Goal: Information Seeking & Learning: Compare options

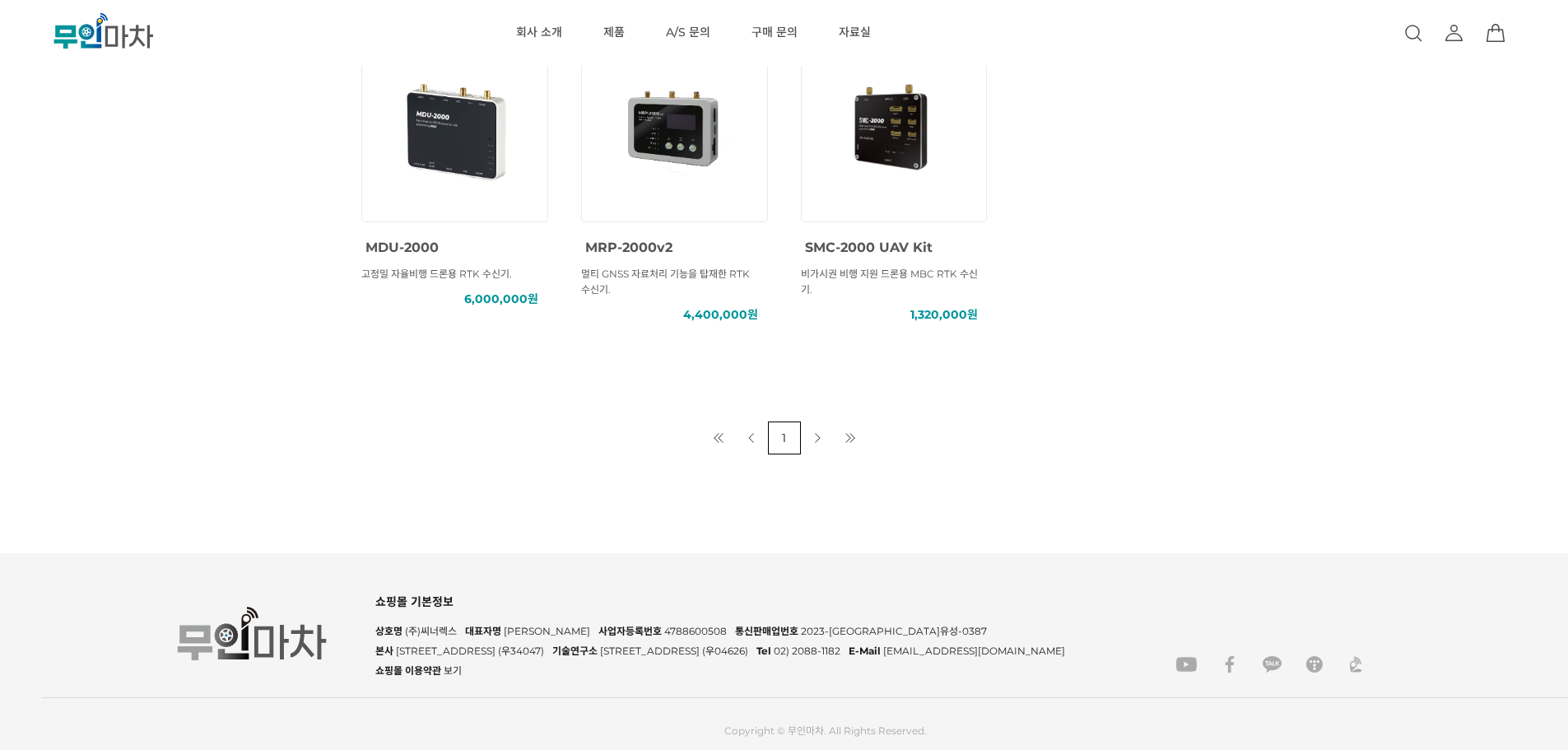
scroll to position [658, 0]
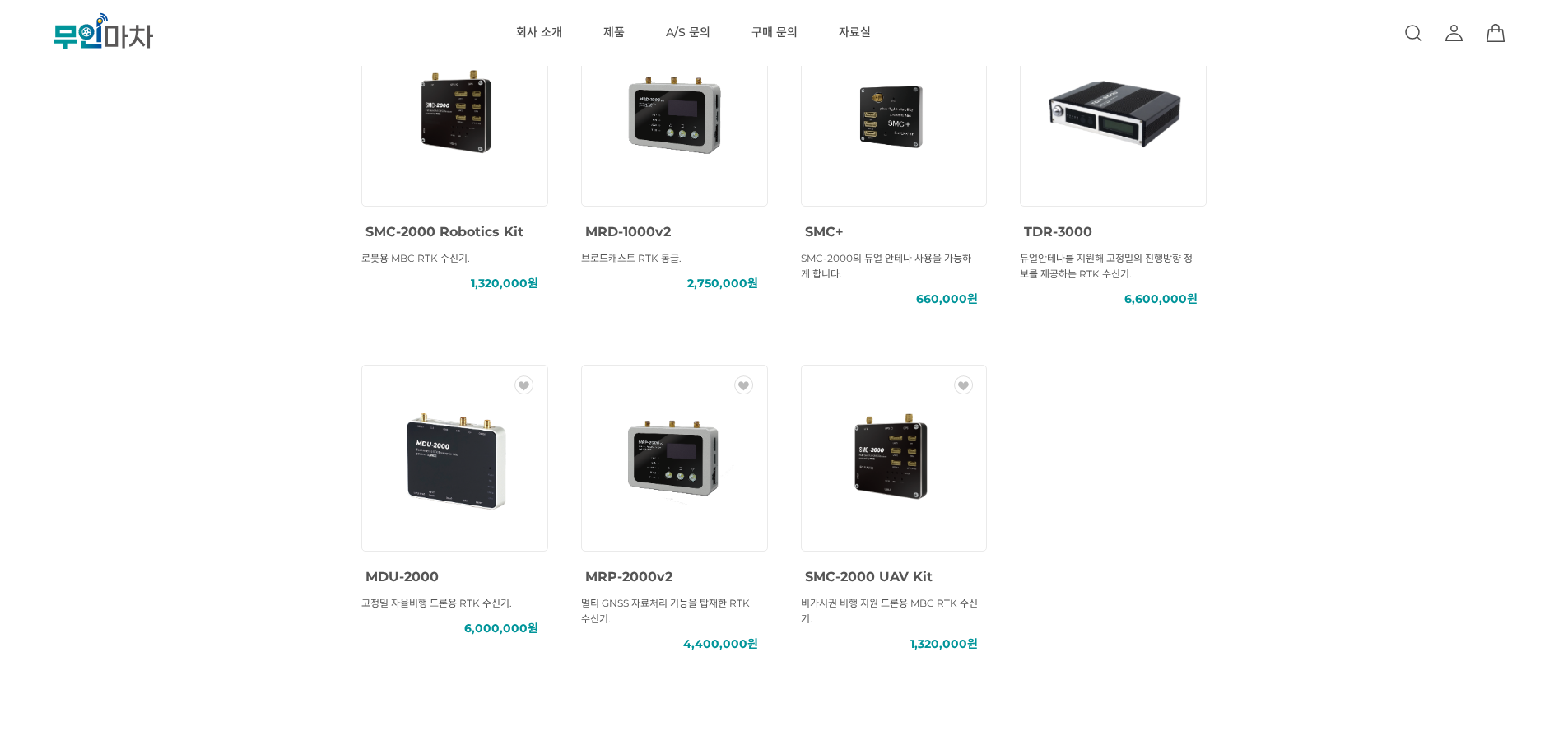
click at [416, 427] on img at bounding box center [454, 458] width 148 height 149
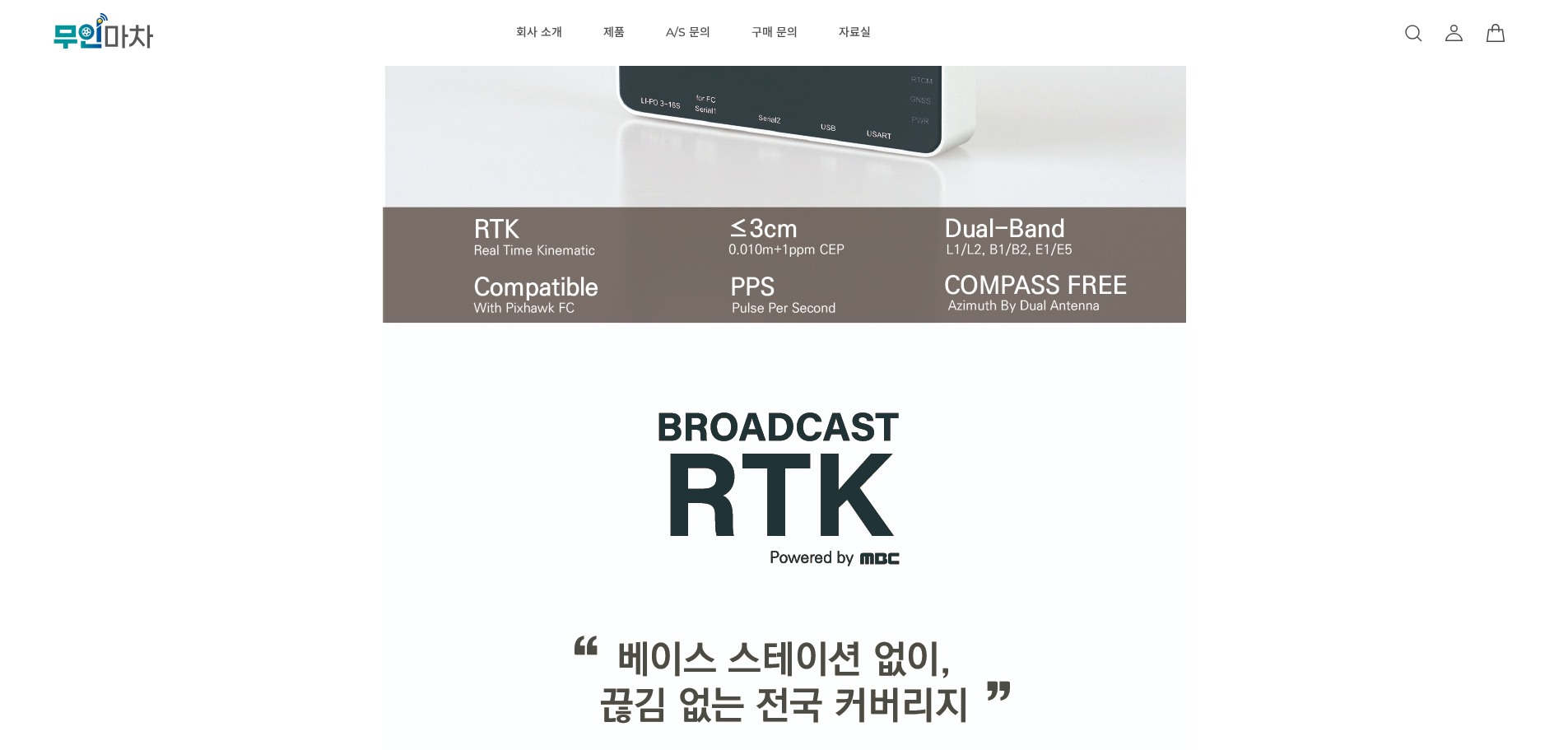
scroll to position [988, 0]
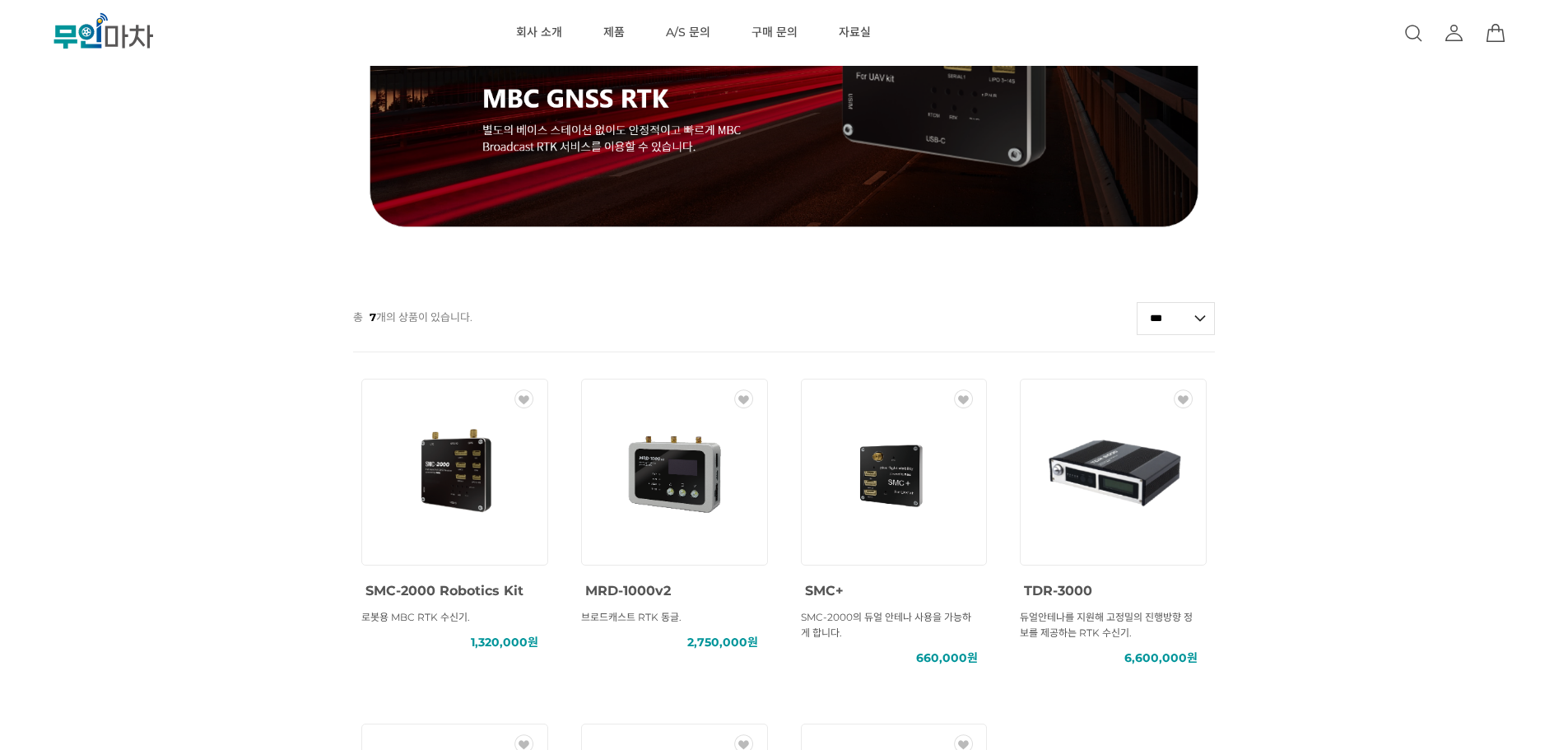
scroll to position [629, 0]
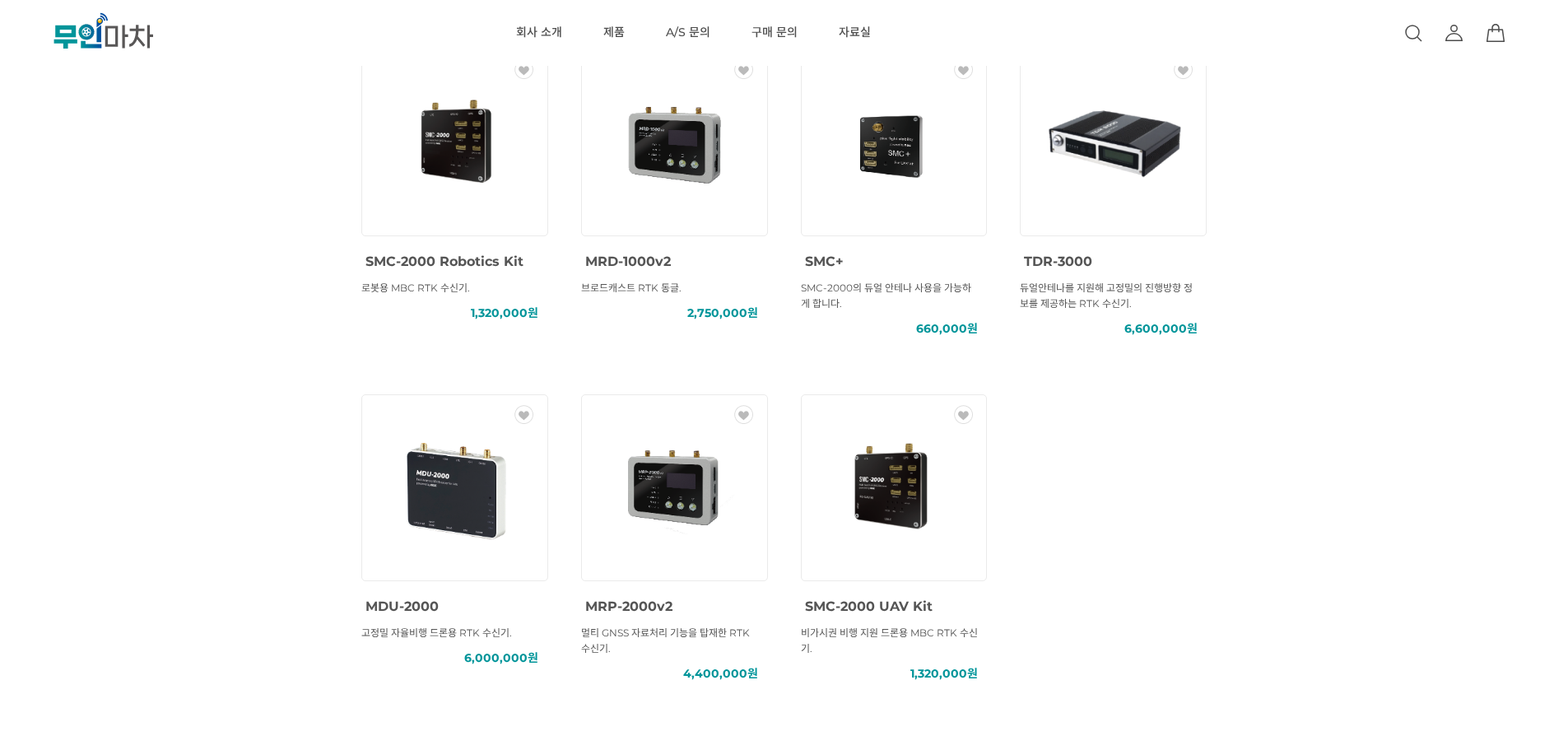
click at [883, 502] on img at bounding box center [894, 487] width 148 height 149
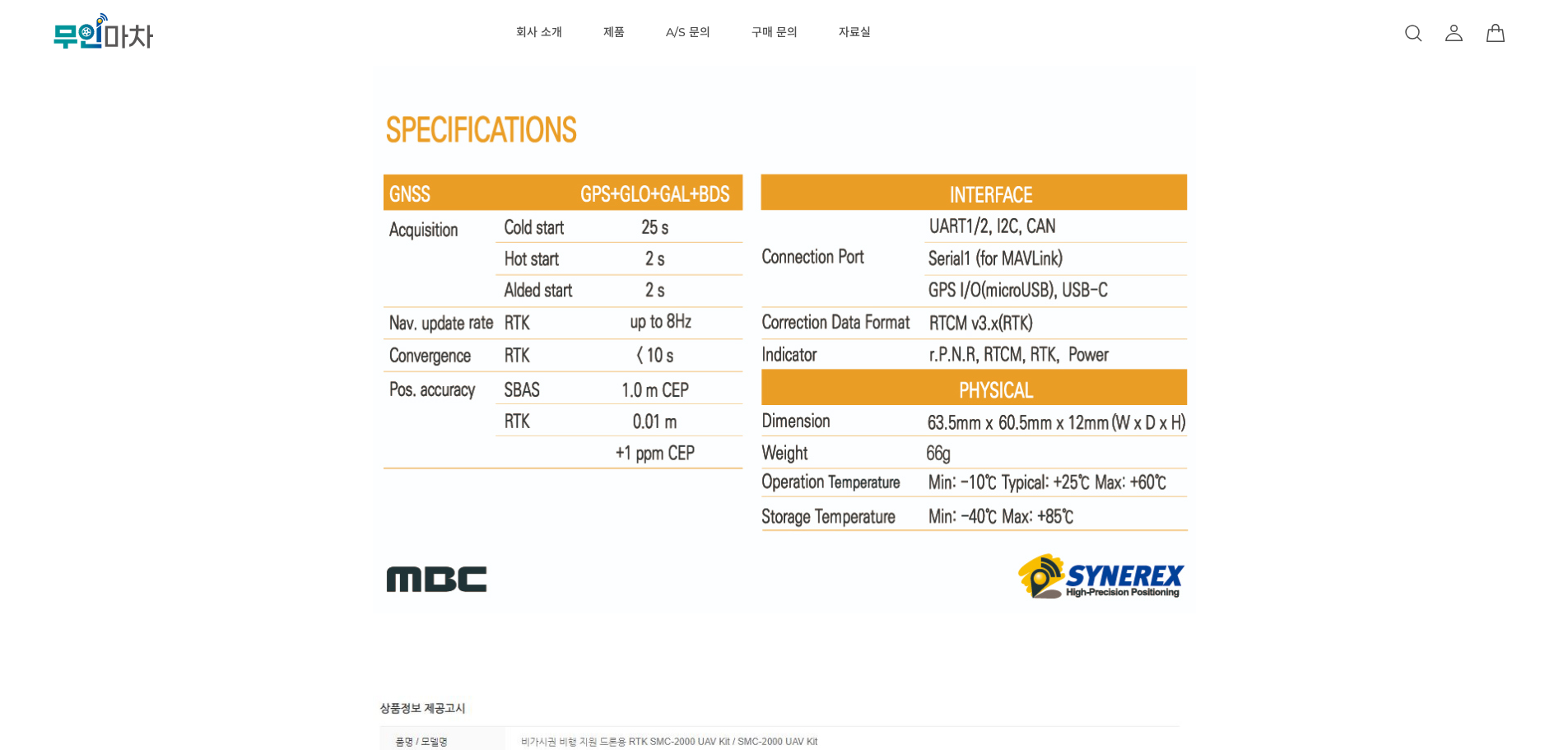
scroll to position [11853, 0]
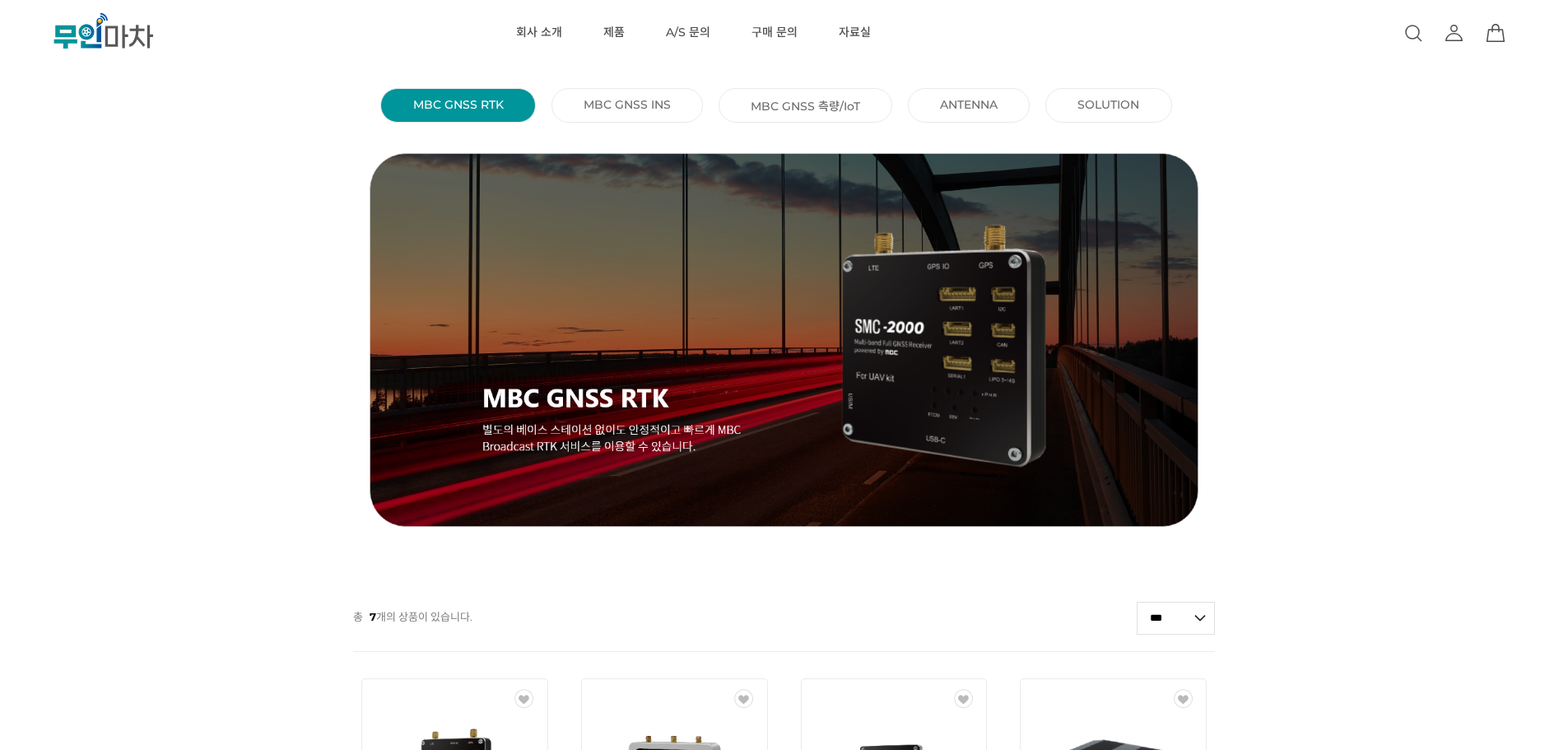
click at [594, 99] on link "MBC GNSS INS ()" at bounding box center [627, 105] width 87 height 15
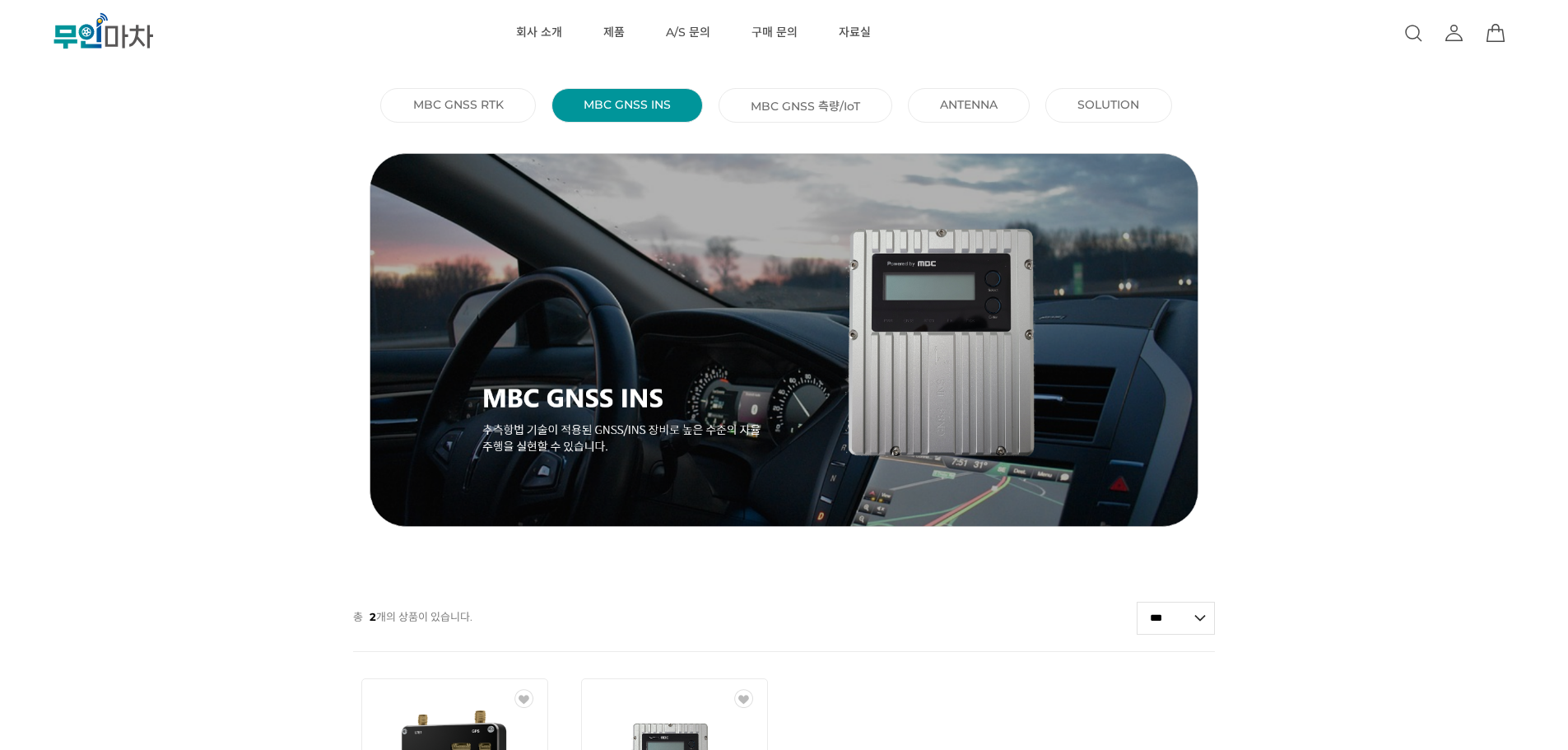
scroll to position [330, 0]
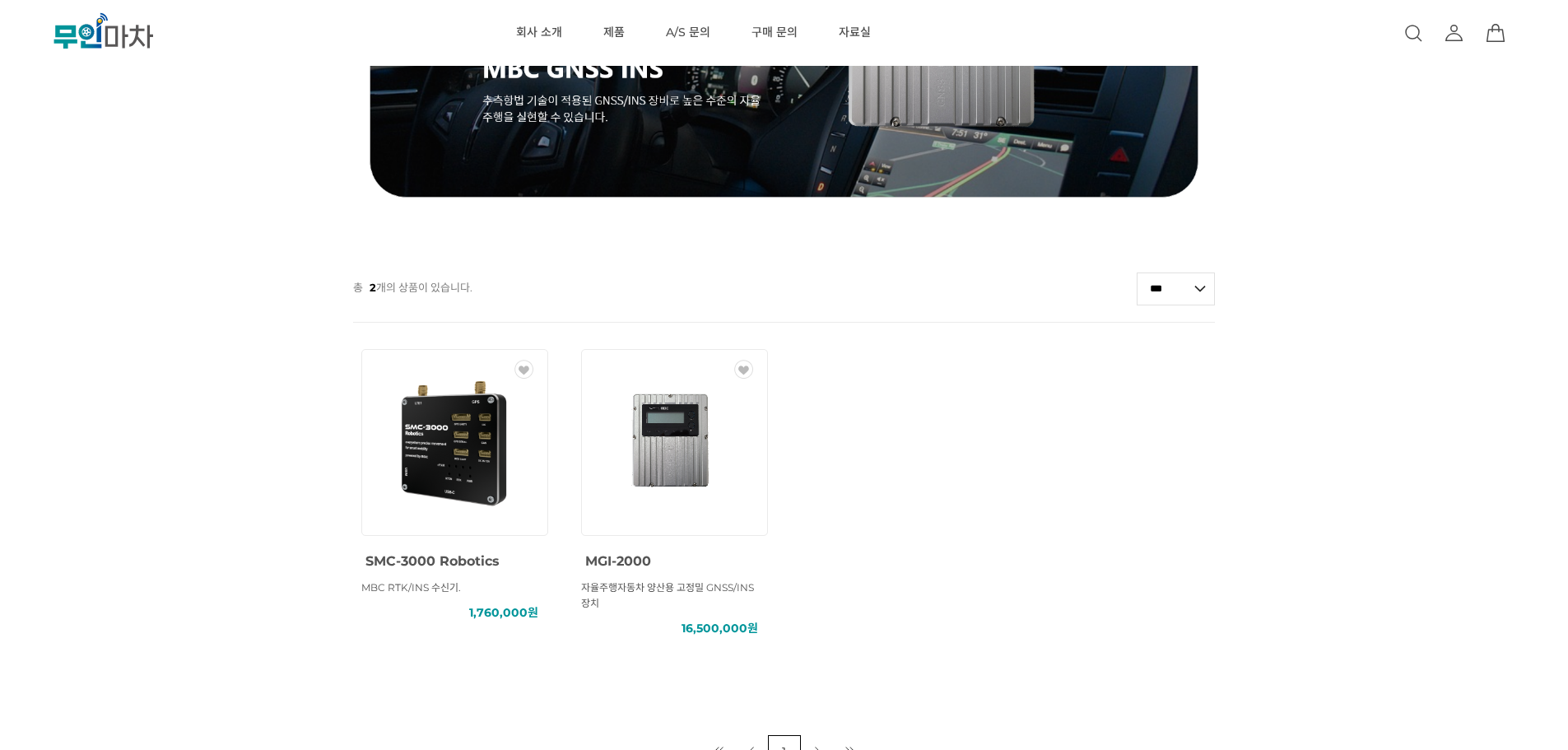
click at [667, 426] on img at bounding box center [673, 442] width 148 height 149
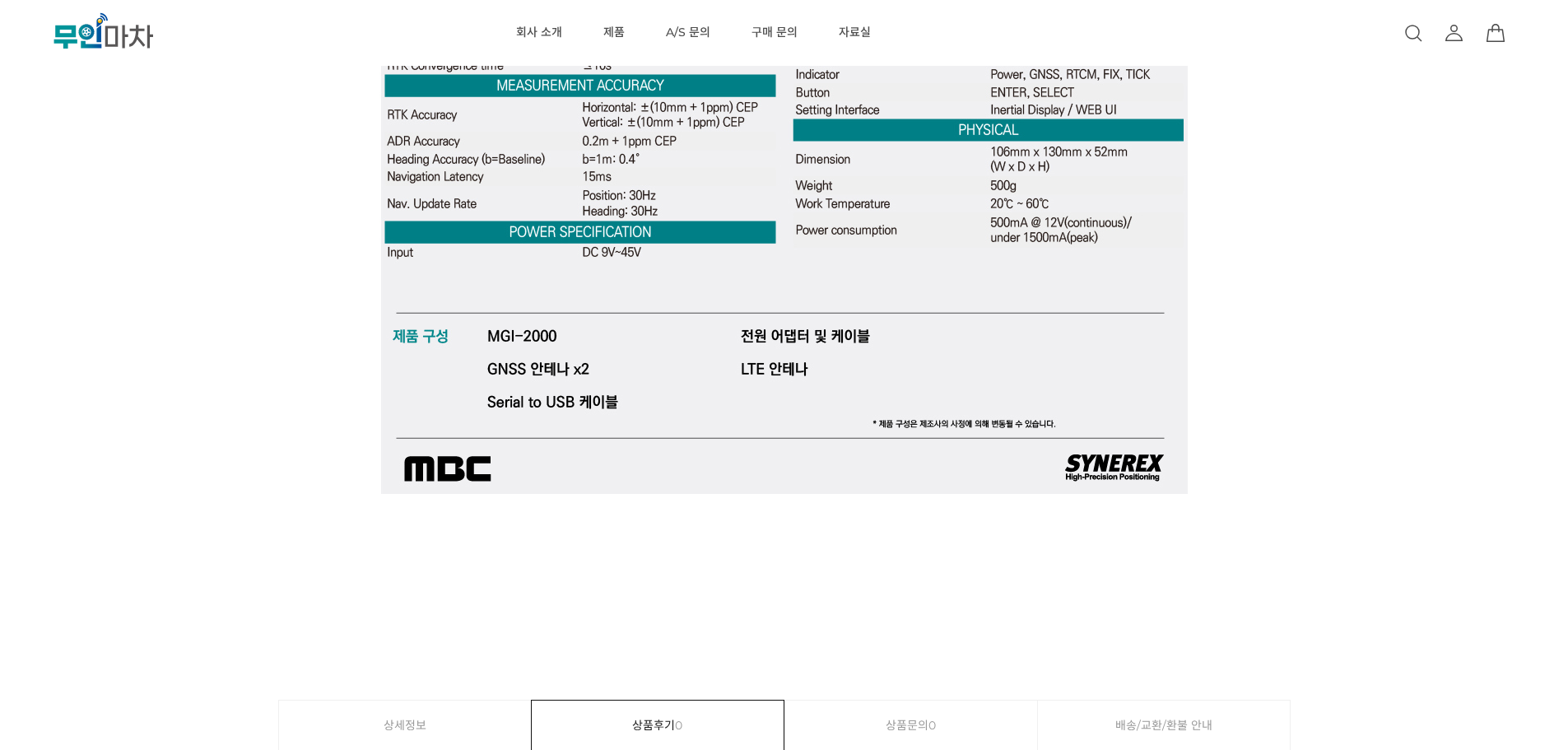
scroll to position [5926, 0]
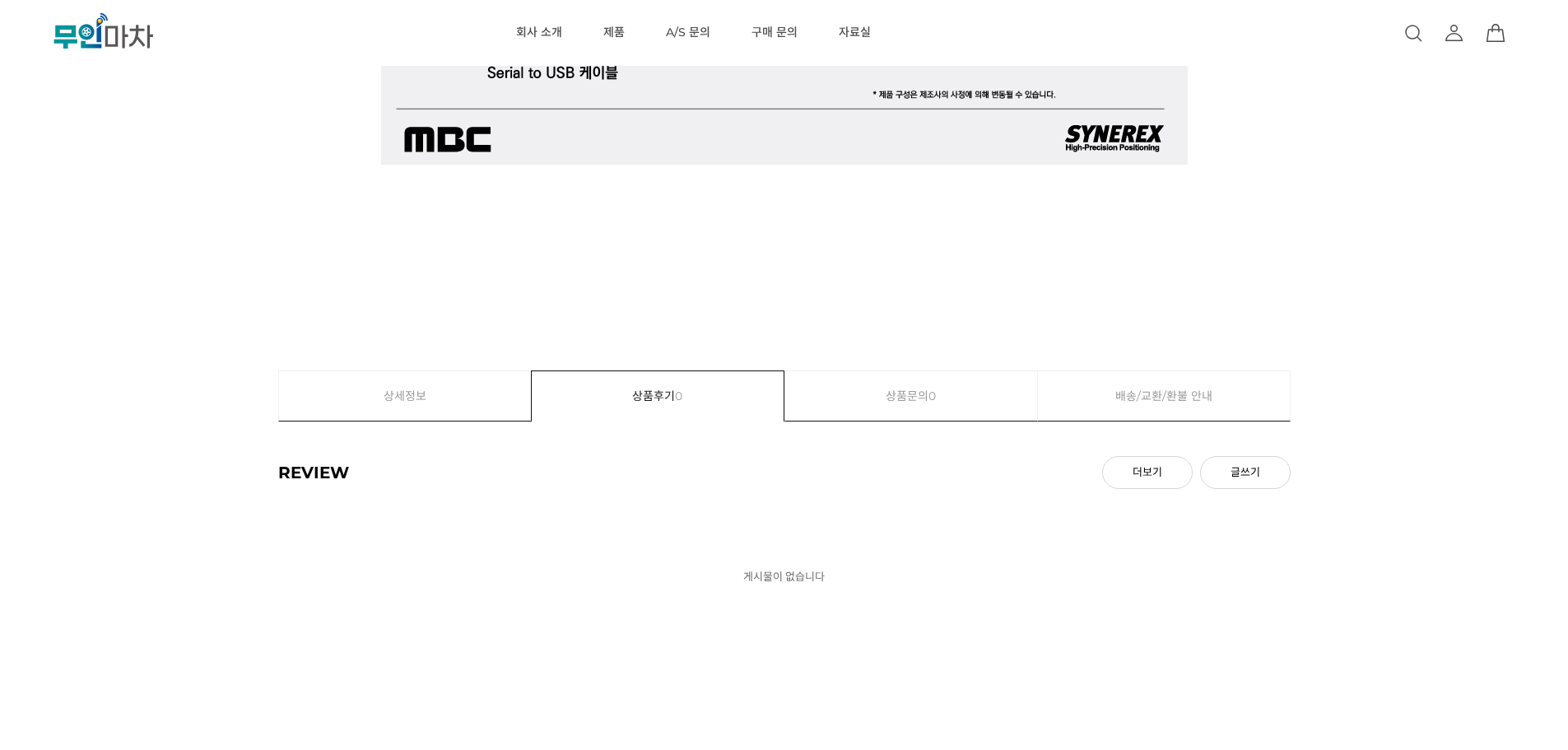
click at [487, 389] on link "상세정보" at bounding box center [405, 395] width 253 height 50
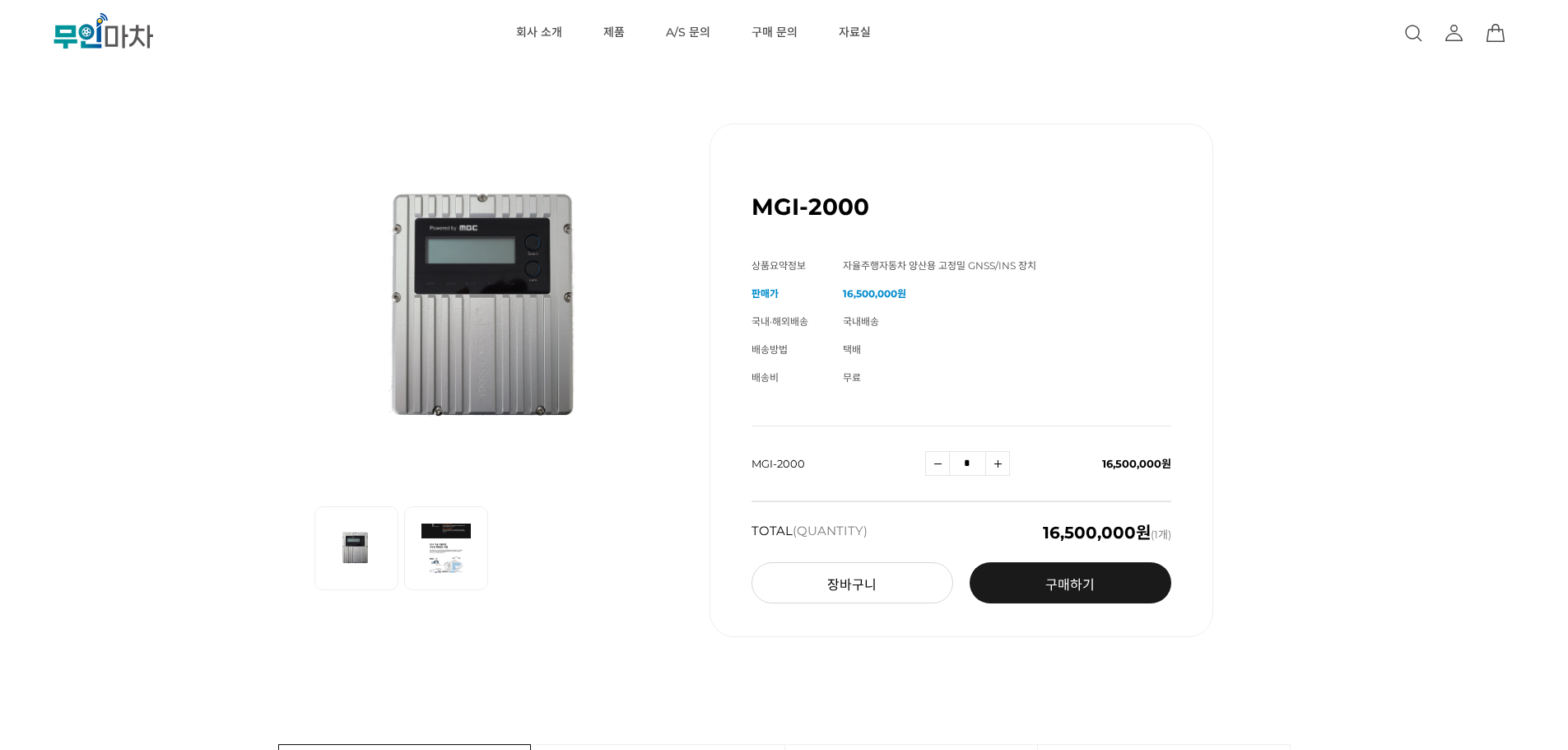
scroll to position [5926, 0]
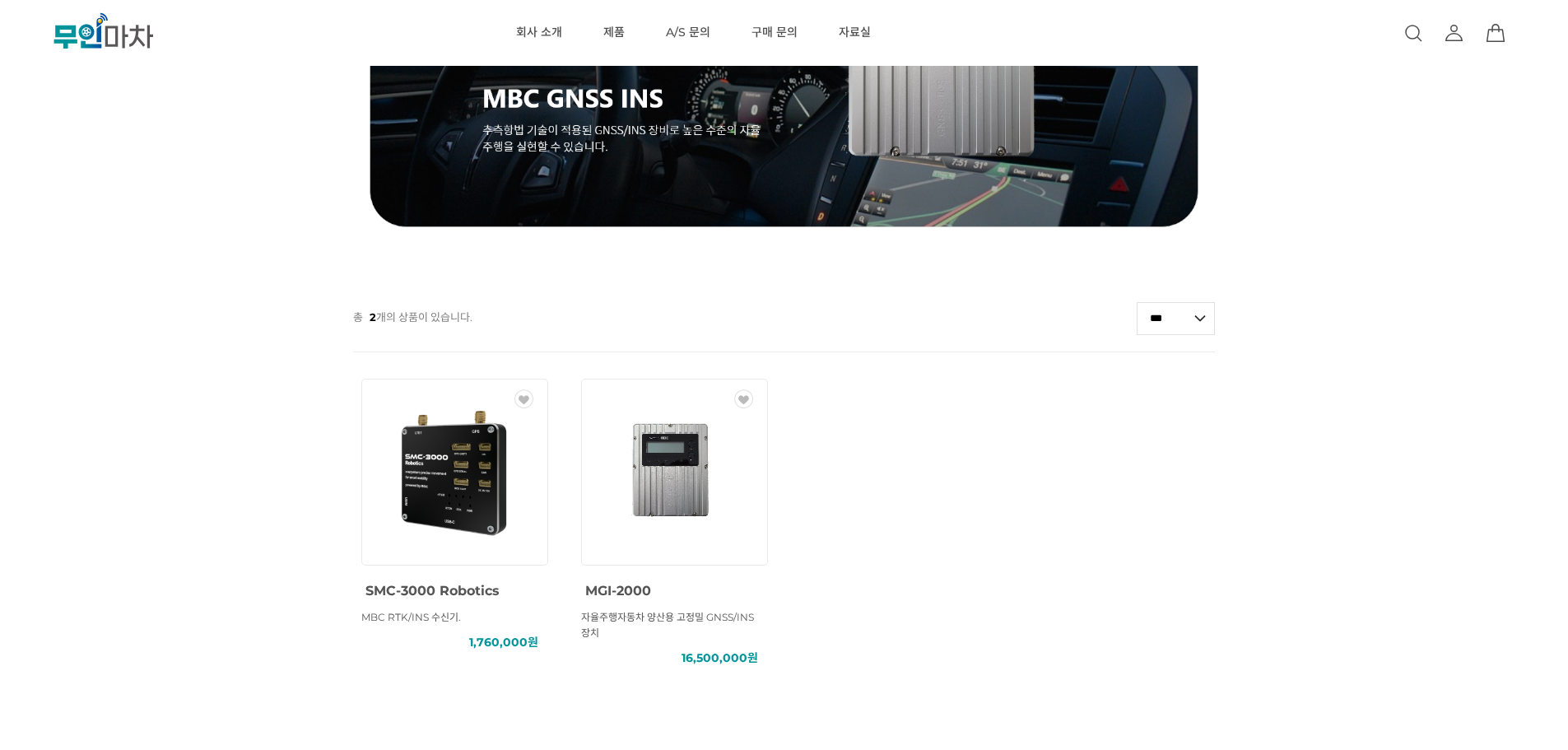
scroll to position [629, 0]
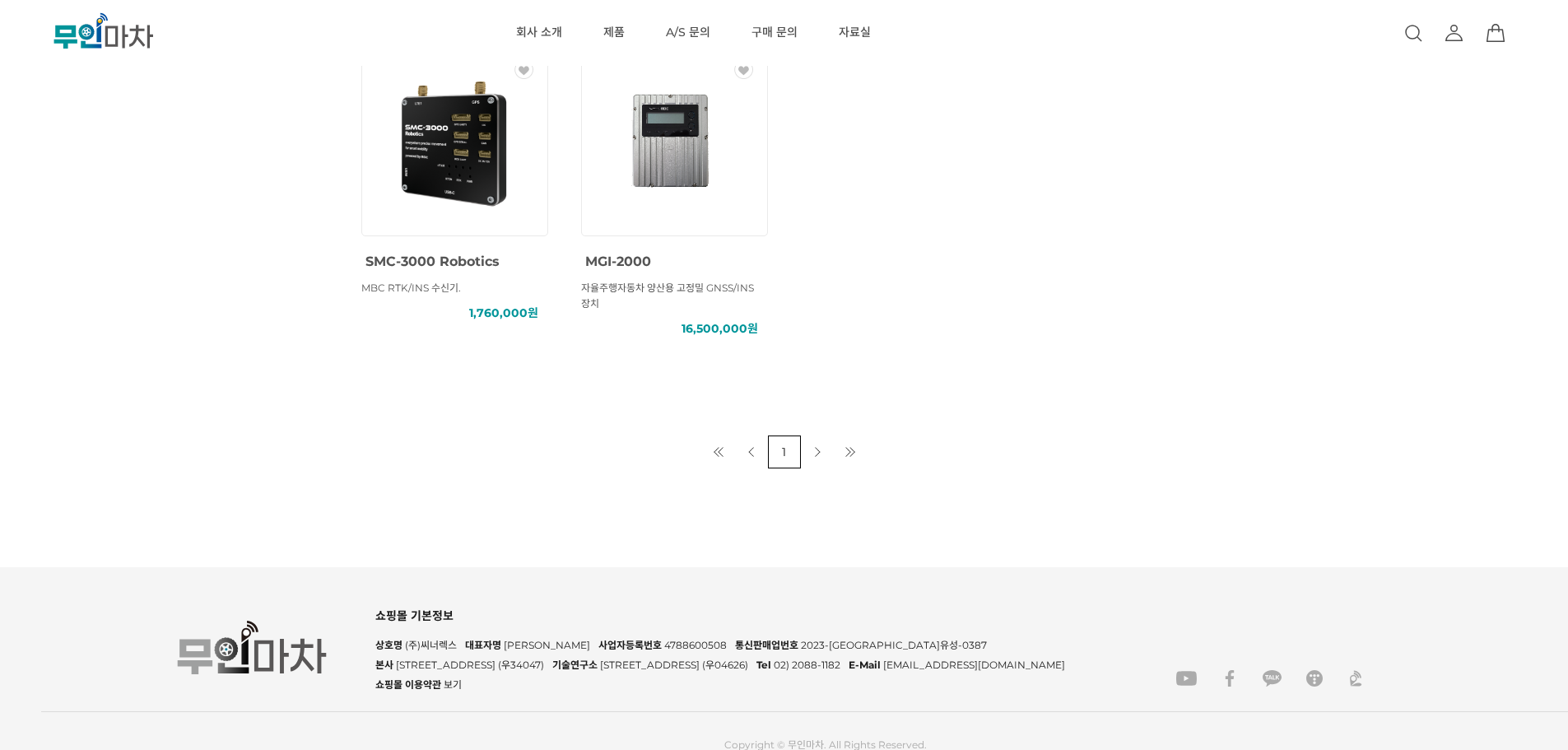
click at [814, 451] on link "다음 페이지" at bounding box center [817, 451] width 33 height 33
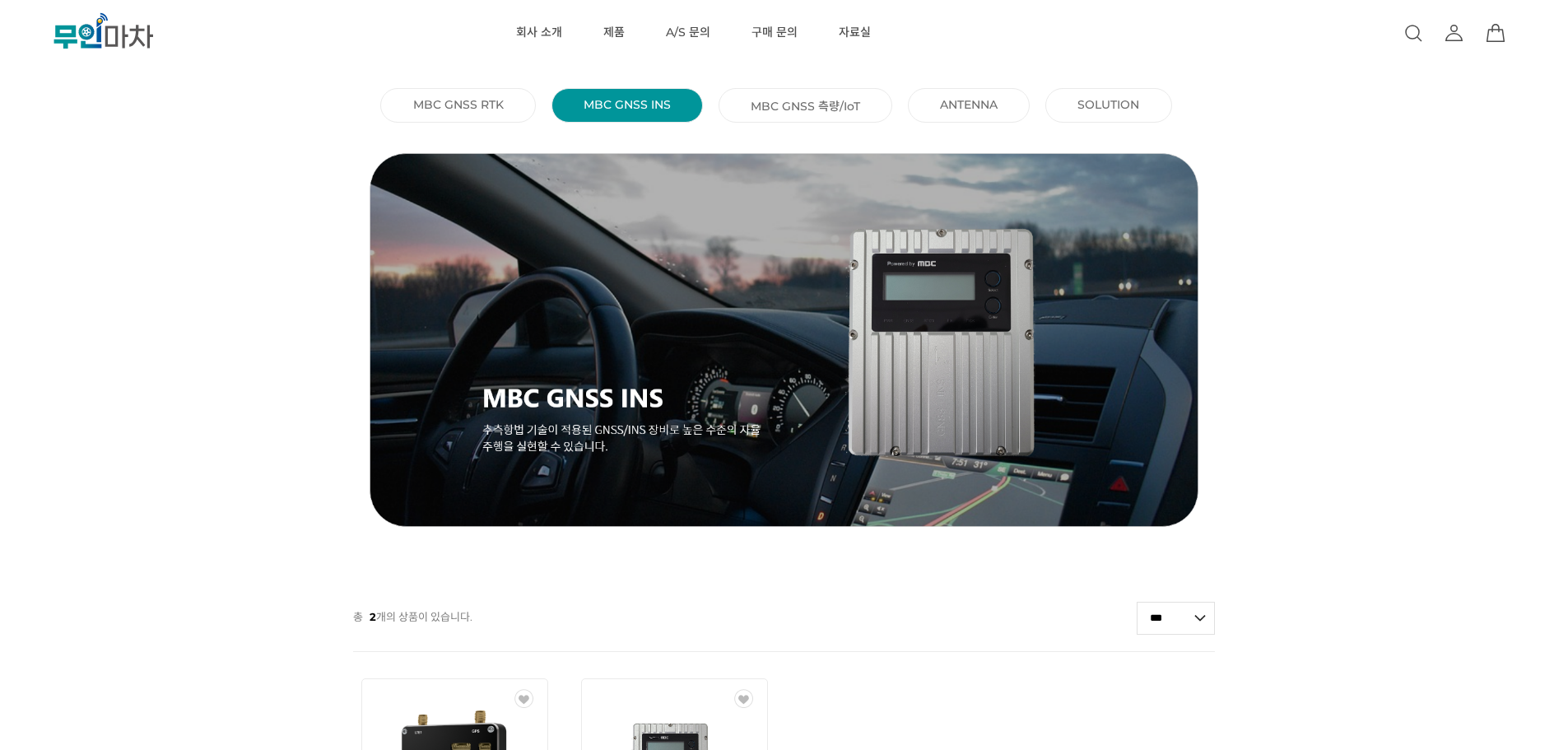
click at [737, 106] on li "MBC GNSS 측량/IoT ()" at bounding box center [805, 105] width 174 height 35
click at [745, 105] on li "MBC GNSS 측량/IoT ()" at bounding box center [805, 105] width 174 height 35
click at [780, 94] on li "MBC GNSS 측량/IoT ()" at bounding box center [805, 105] width 174 height 35
click at [789, 102] on link "MBC GNSS 측량/IoT ()" at bounding box center [805, 106] width 109 height 17
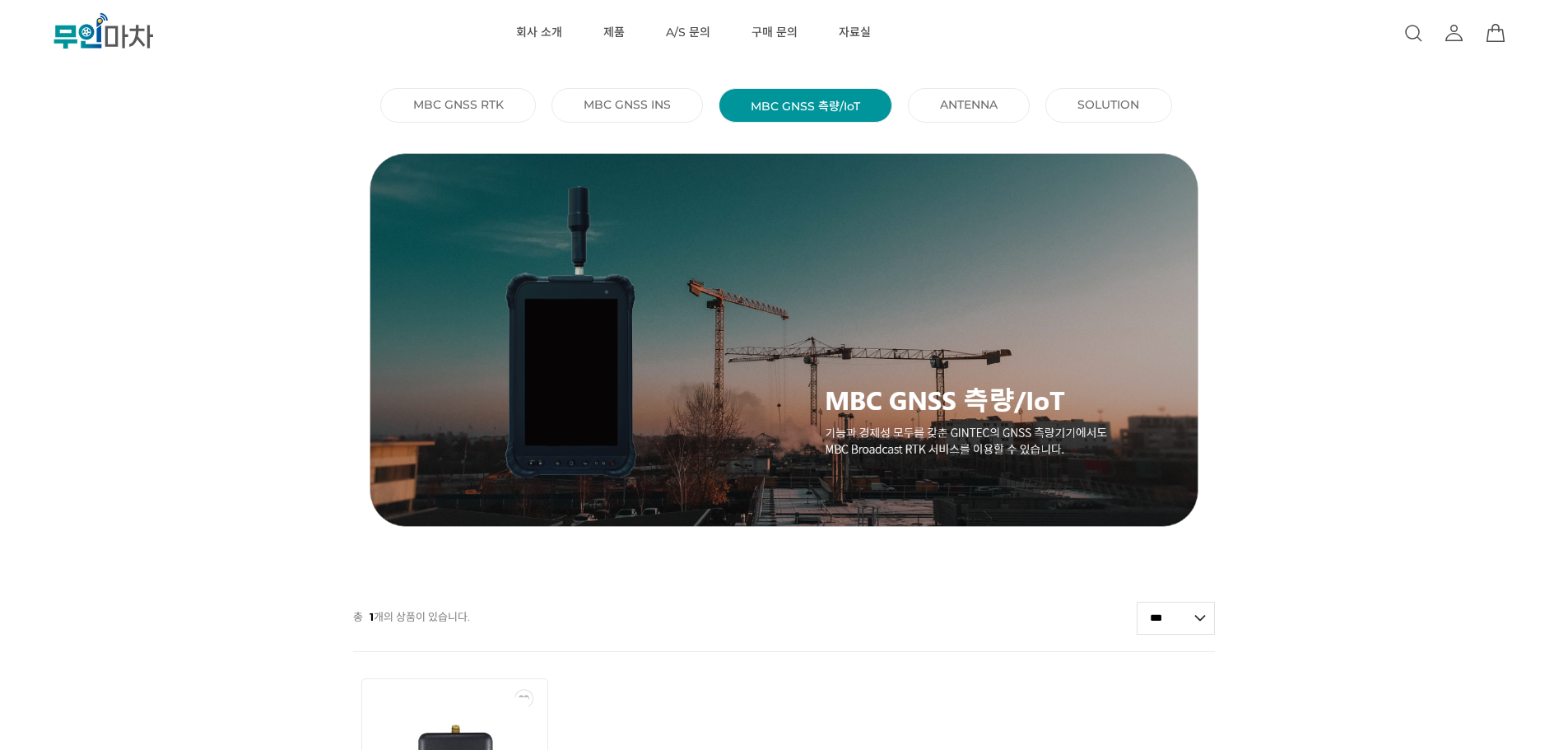
scroll to position [330, 0]
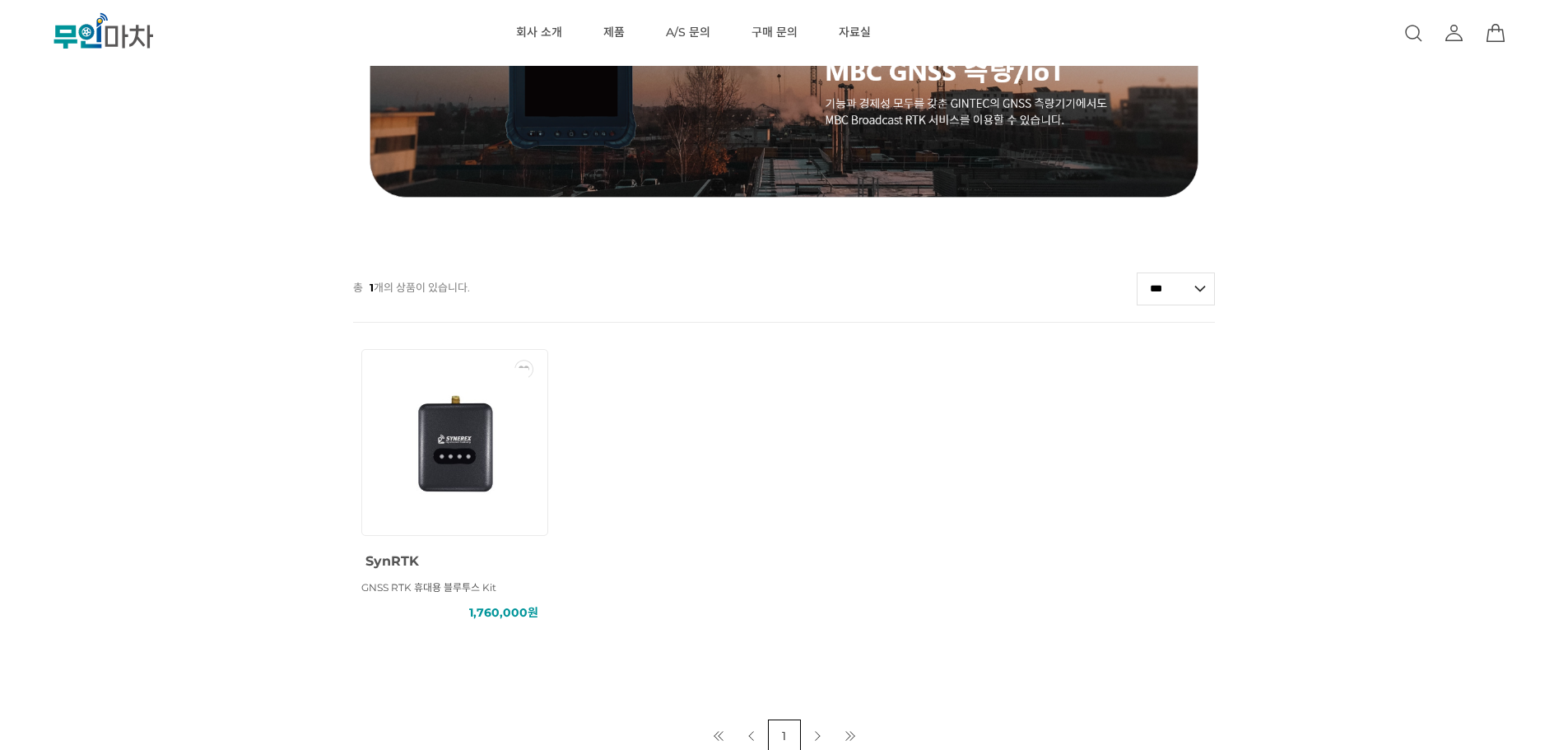
click at [448, 497] on img at bounding box center [454, 442] width 148 height 149
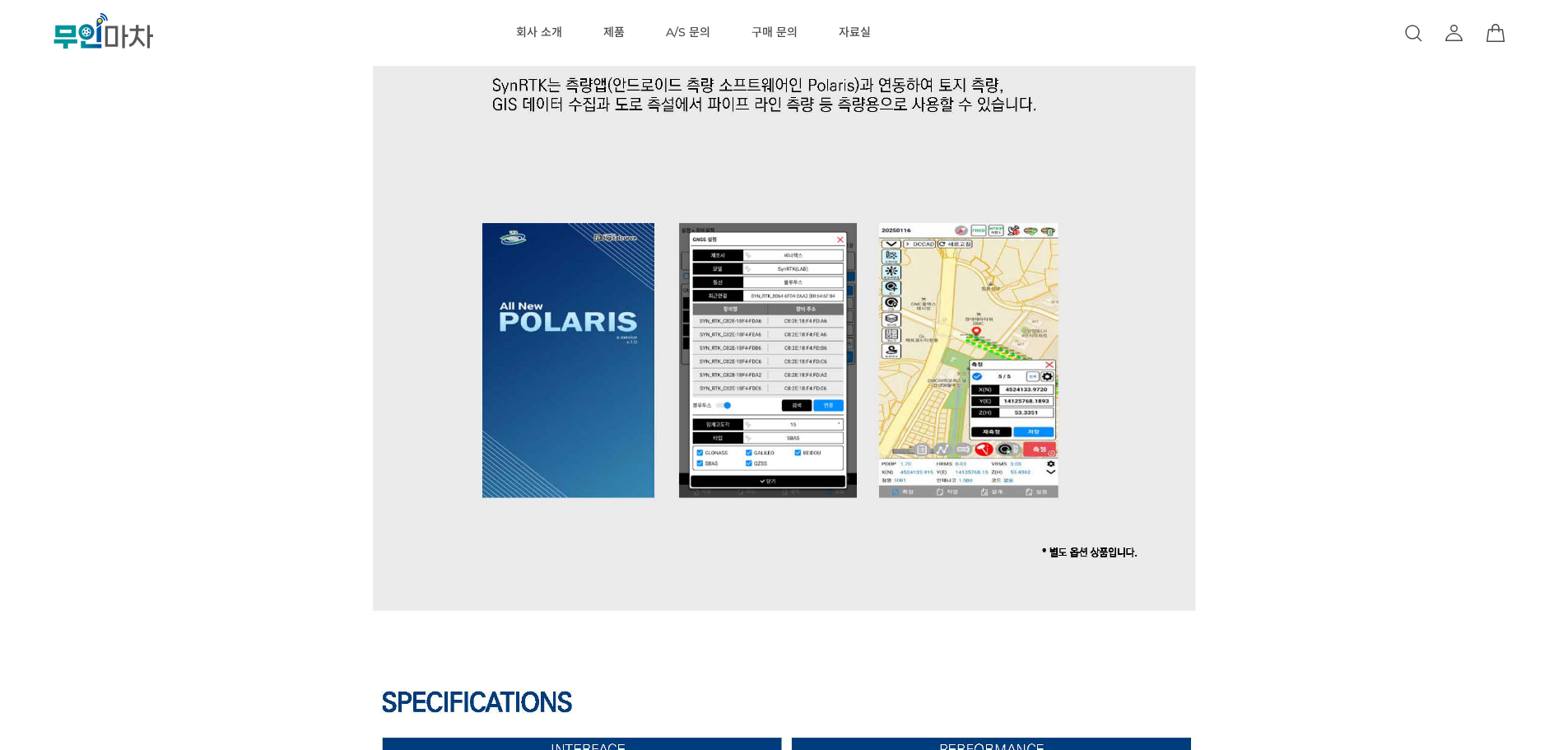
scroll to position [4281, 0]
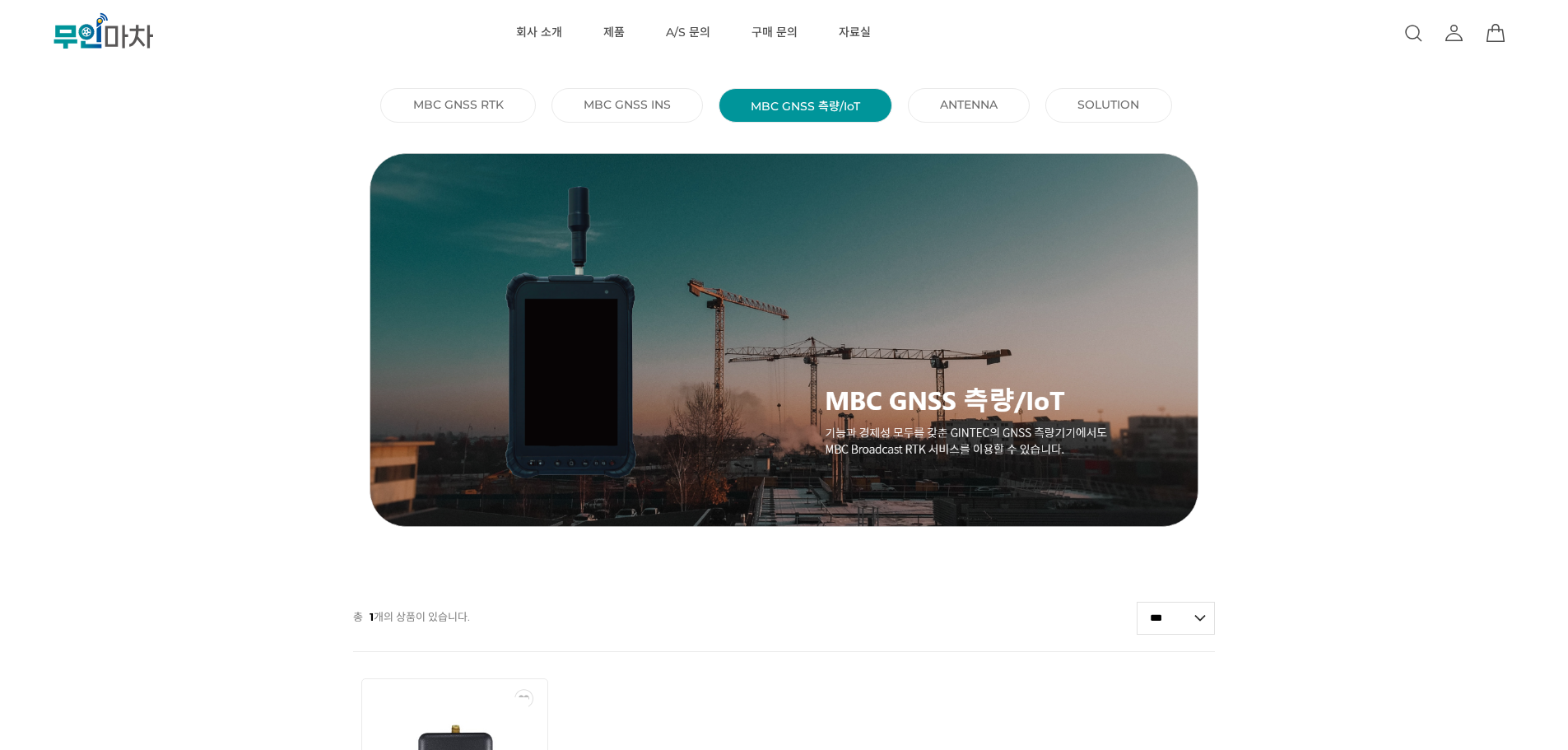
click at [948, 87] on ul "MBC GNSS RTK () MBC GNSS INS () MBC GNSS 측량/IoT () ANTENNA () SOLUTION ()" at bounding box center [784, 105] width 1568 height 46
click at [954, 95] on li "ANTENNA ()" at bounding box center [968, 105] width 121 height 35
click at [959, 101] on link "ANTENNA ()" at bounding box center [968, 105] width 58 height 15
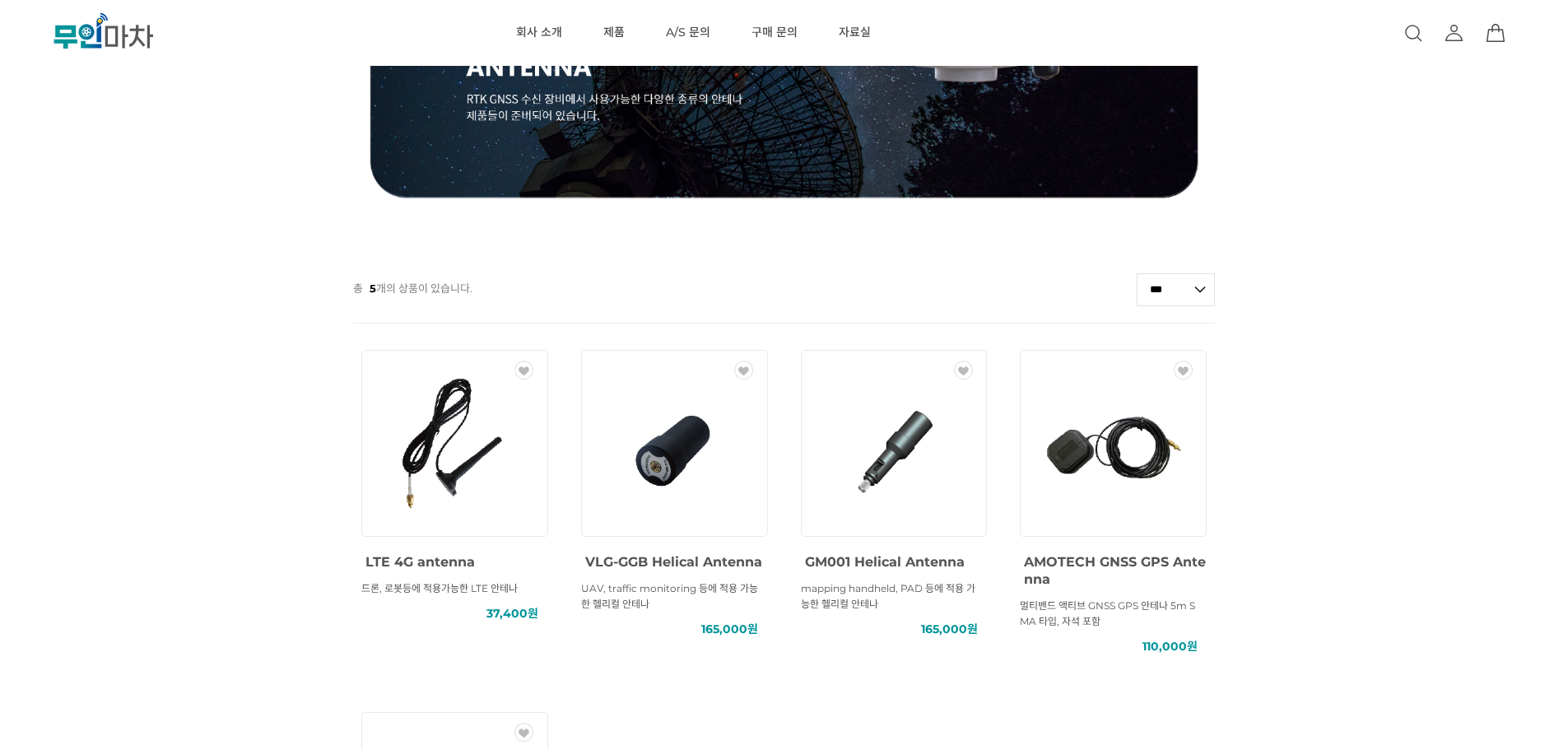
scroll to position [658, 0]
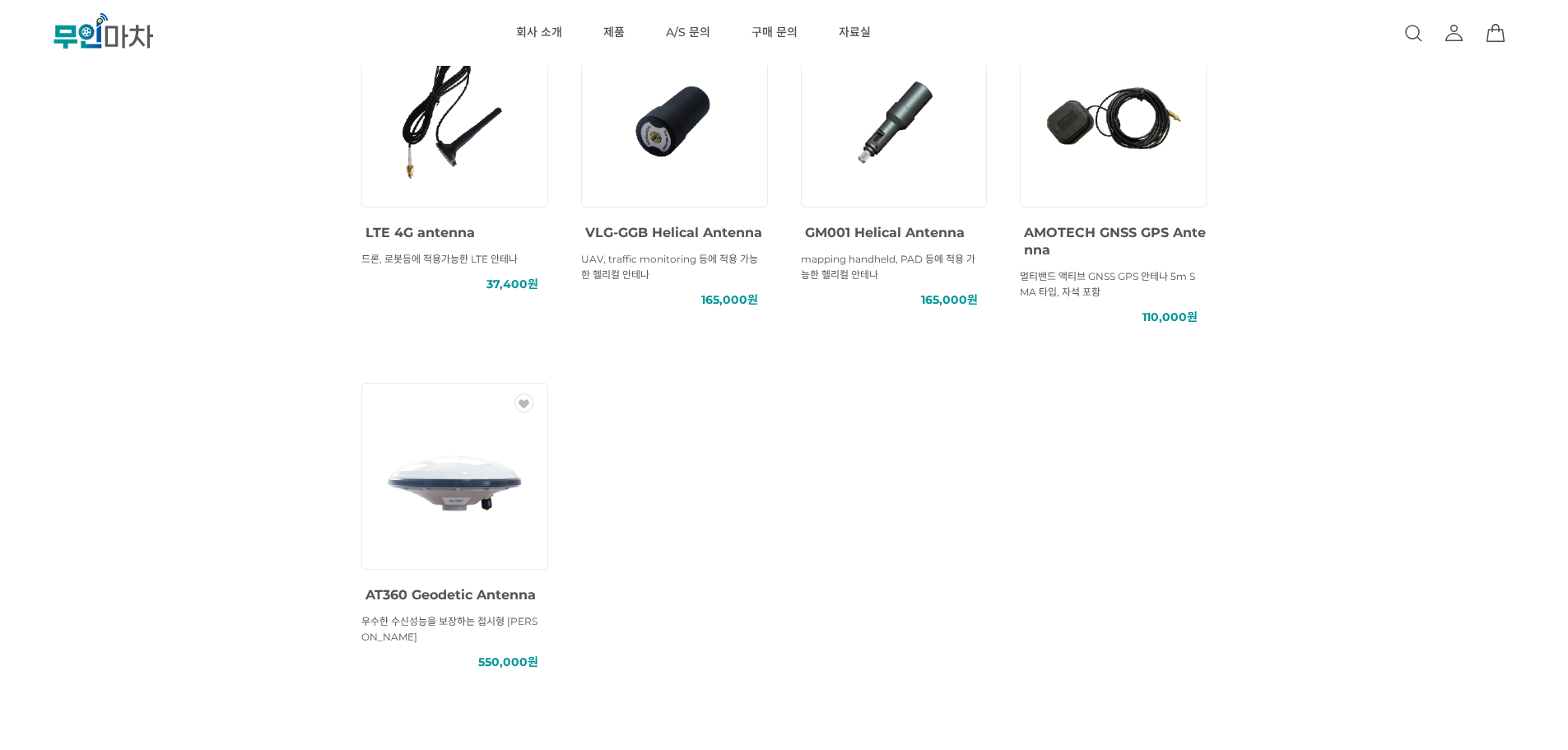
click at [432, 519] on img at bounding box center [454, 475] width 148 height 149
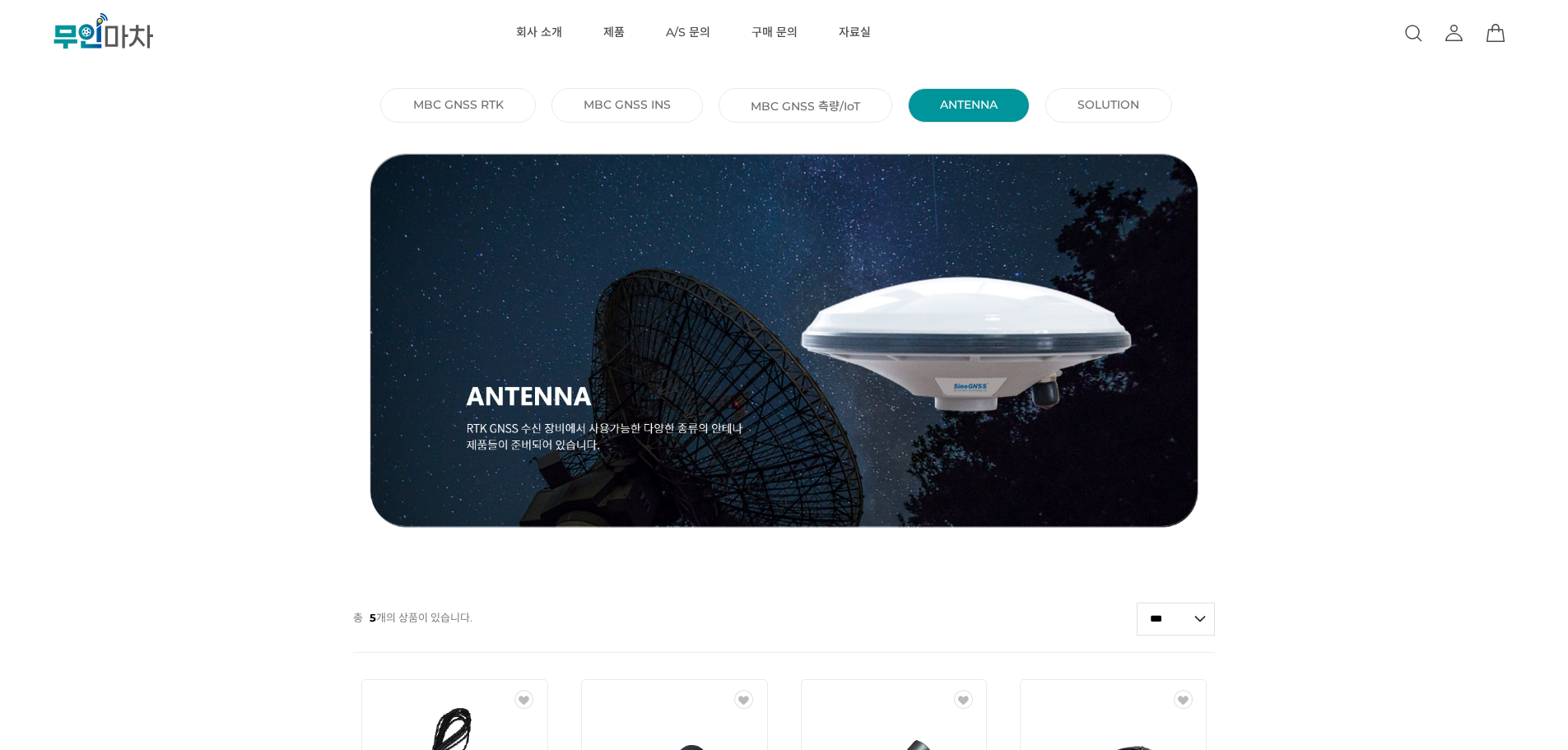
click at [1070, 91] on li "SOLUTION ()" at bounding box center [1108, 105] width 126 height 35
click at [1077, 99] on li "SOLUTION ()" at bounding box center [1108, 105] width 126 height 35
click at [1081, 107] on link "SOLUTION ()" at bounding box center [1109, 105] width 62 height 15
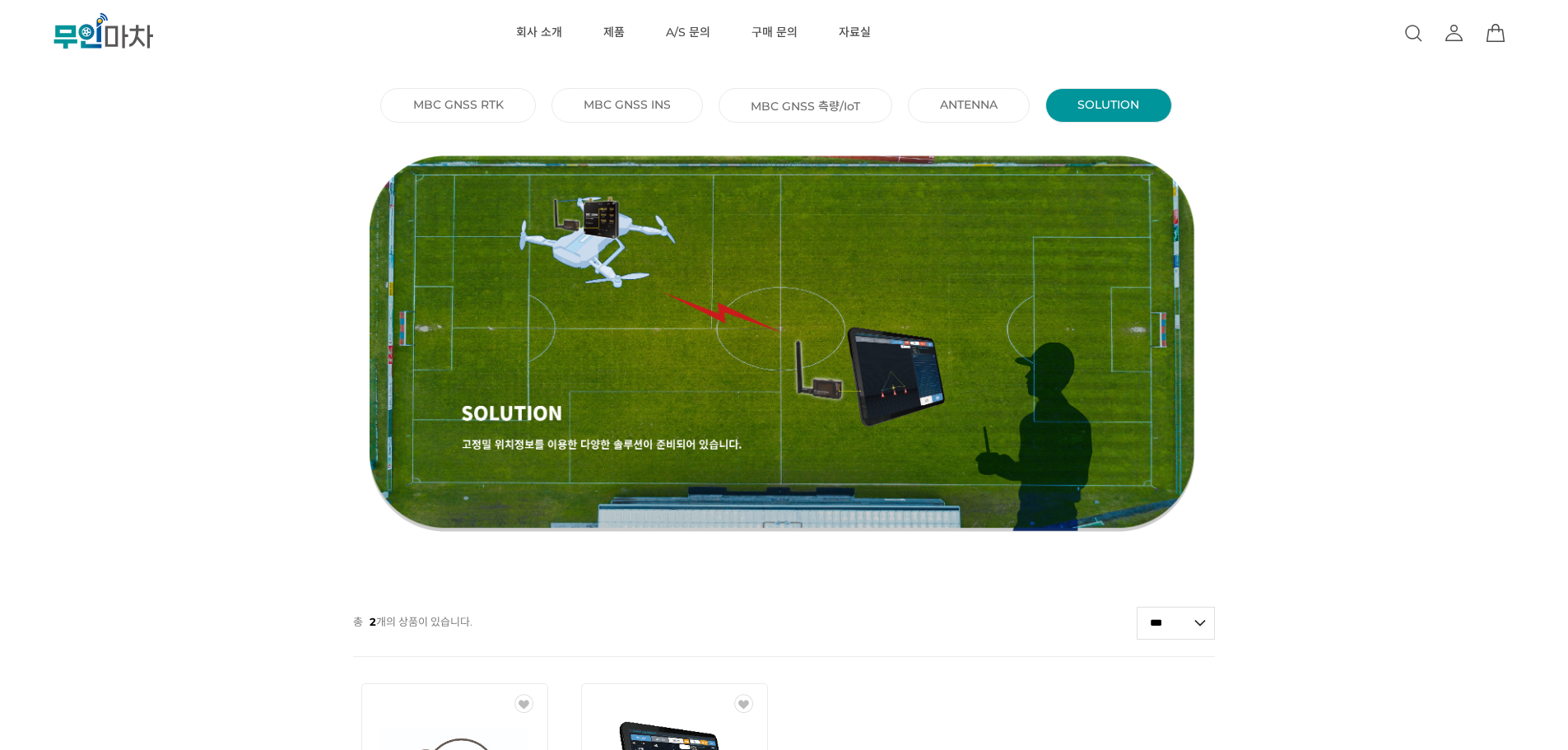
click at [648, 119] on li "MBC GNSS INS ()" at bounding box center [627, 105] width 151 height 35
click at [646, 107] on link "MBC GNSS INS ()" at bounding box center [627, 105] width 87 height 15
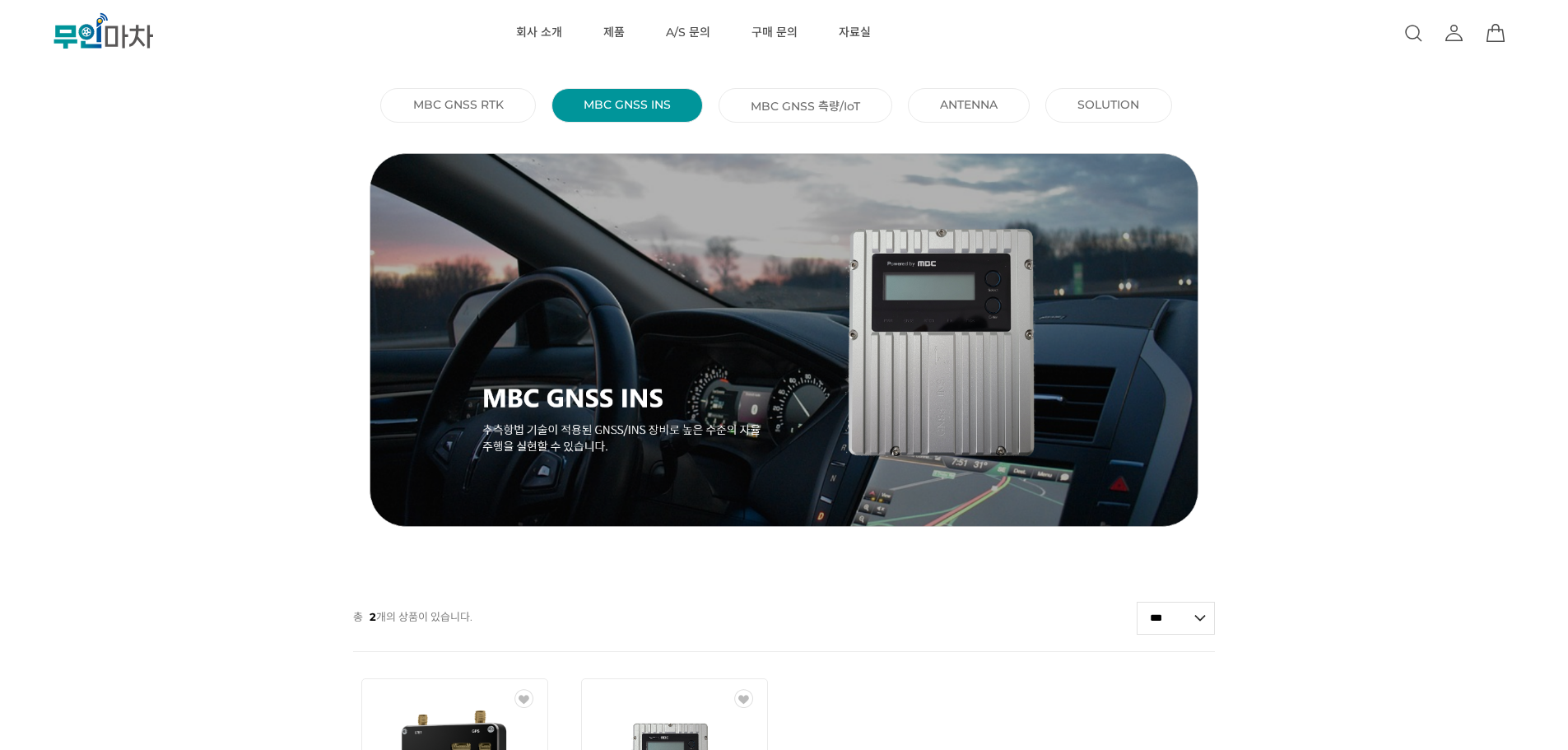
click at [462, 92] on li "MBC GNSS RTK ()" at bounding box center [458, 105] width 155 height 35
click at [461, 99] on link "MBC GNSS RTK ()" at bounding box center [458, 105] width 91 height 15
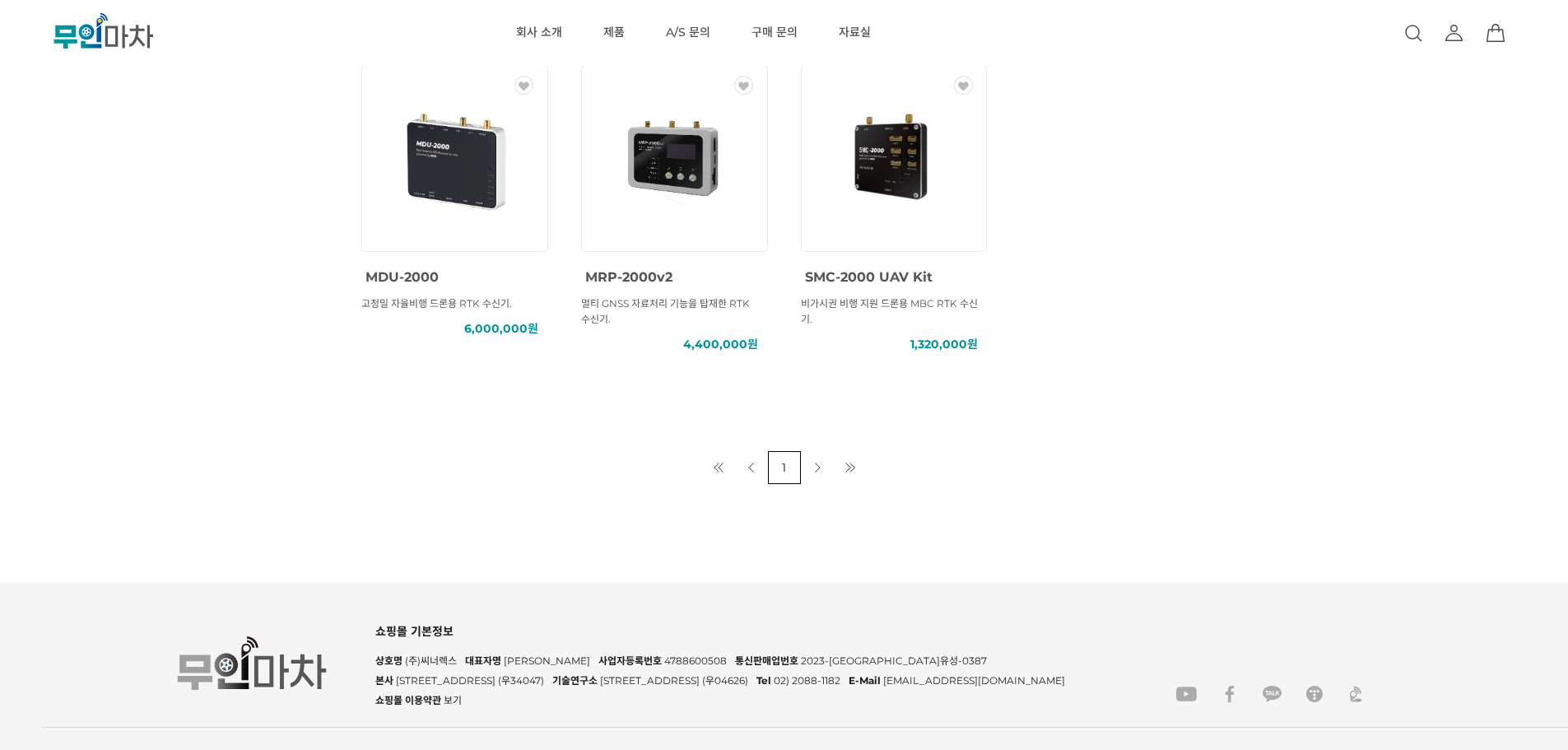
scroll to position [955, 0]
